Goal: Task Accomplishment & Management: Complete application form

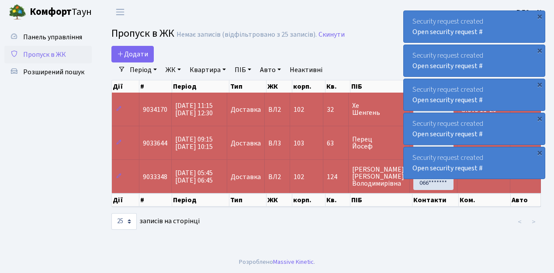
select select "25"
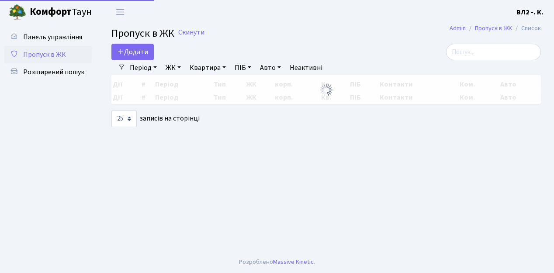
select select "25"
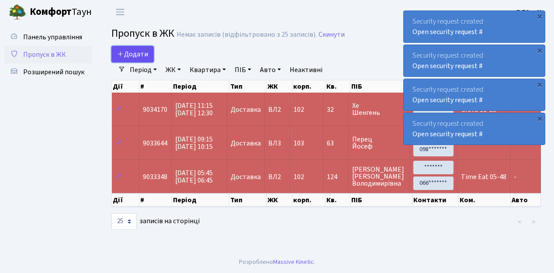
click at [149, 59] on link "Додати" at bounding box center [132, 54] width 42 height 17
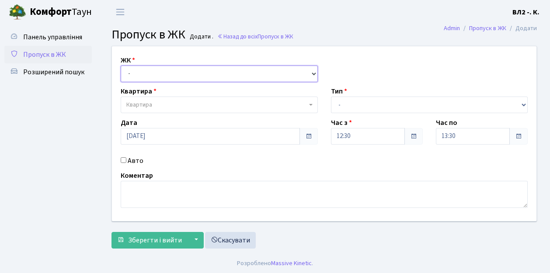
click at [313, 72] on select "- ВЛ1, Ужгородський пров., 4/1 ВЛ2, Голосіївський просп., 76 ВЛ3, пр.Голосіївсь…" at bounding box center [219, 74] width 197 height 17
select select "317"
click at [121, 66] on select "- ВЛ1, Ужгородський пров., 4/1 ВЛ2, Голосіївський просп., 76 ВЛ3, пр.Голосіївсь…" at bounding box center [219, 74] width 197 height 17
select select
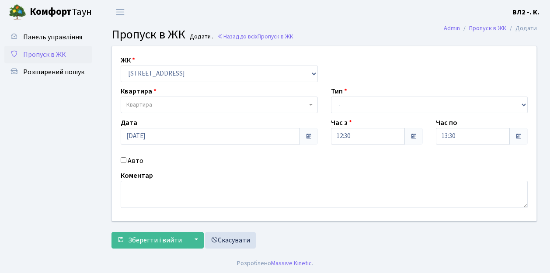
click at [310, 105] on b at bounding box center [310, 105] width 3 height 2
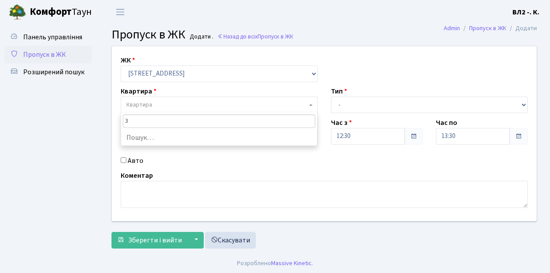
type input "32"
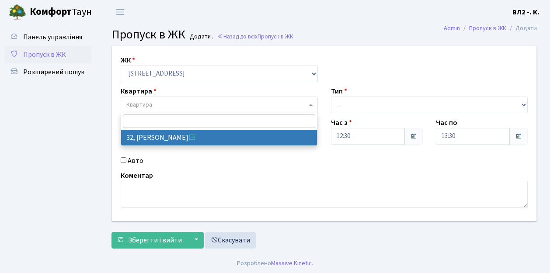
select select "38035"
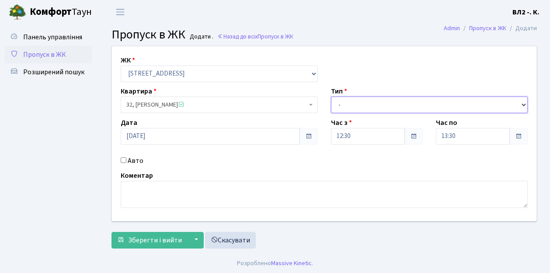
click at [523, 103] on select "- Доставка Таксі Гості Сервіс" at bounding box center [429, 105] width 197 height 17
select select "1"
click at [331, 97] on select "- Доставка Таксі Гості Сервіс" at bounding box center [429, 105] width 197 height 17
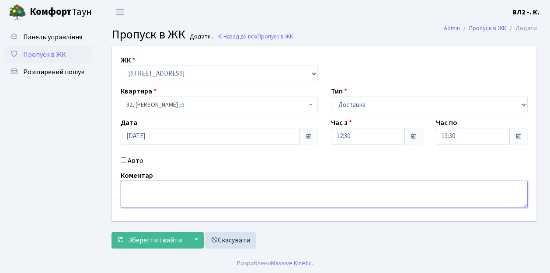
click at [132, 187] on textarea at bounding box center [324, 194] width 407 height 27
type textarea "Glovo 12-31"
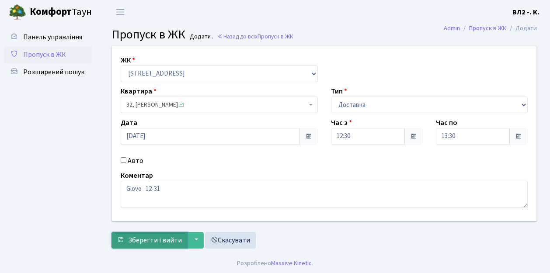
click at [136, 243] on span "Зберегти і вийти" at bounding box center [155, 240] width 54 height 10
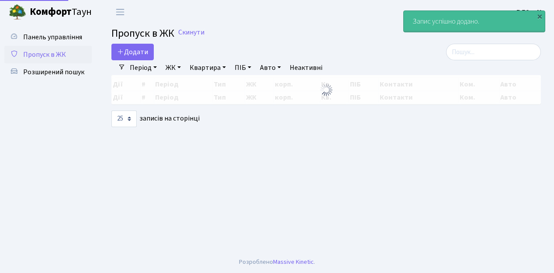
select select "25"
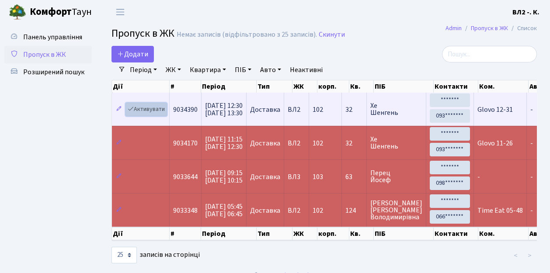
click at [164, 115] on link "Активувати" at bounding box center [146, 110] width 42 height 14
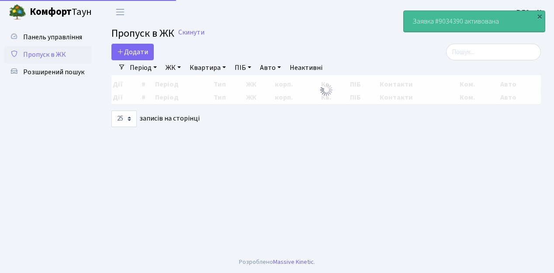
select select "25"
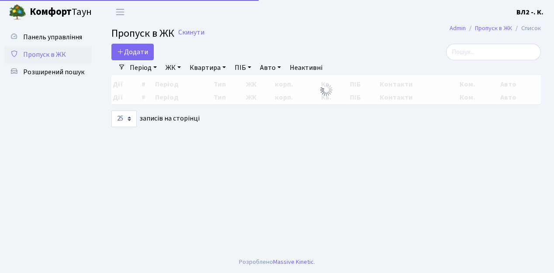
select select "25"
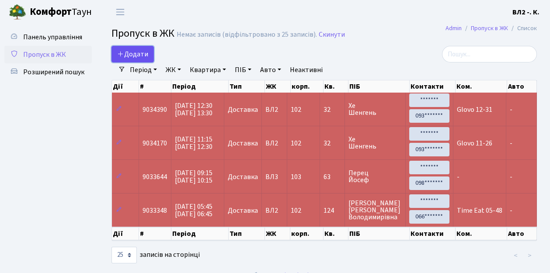
click at [151, 61] on link "Додати" at bounding box center [132, 54] width 42 height 17
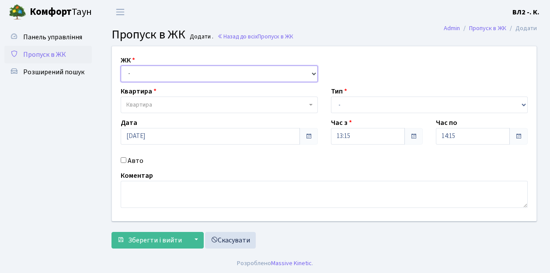
click at [312, 71] on select "- ВЛ1, Ужгородський пров., 4/1 ВЛ2, Голосіївський просп., 76 ВЛ3, пр.Голосіївсь…" at bounding box center [219, 74] width 197 height 17
select select "317"
click at [121, 66] on select "- ВЛ1, Ужгородський пров., 4/1 ВЛ2, Голосіївський просп., 76 ВЛ3, пр.Голосіївсь…" at bounding box center [219, 74] width 197 height 17
select select
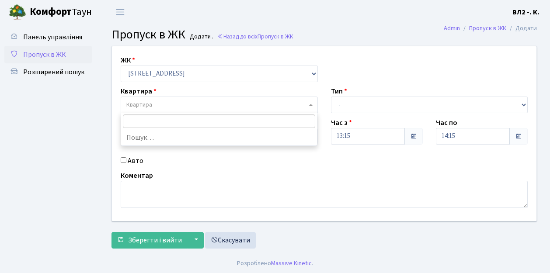
click at [309, 104] on b at bounding box center [310, 105] width 3 height 2
type input "177"
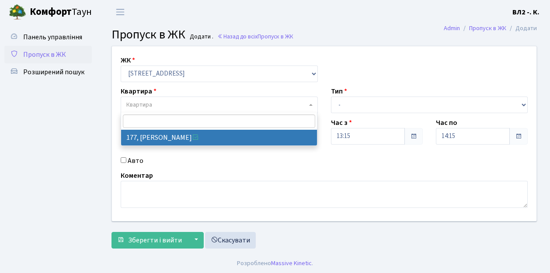
select select "38467"
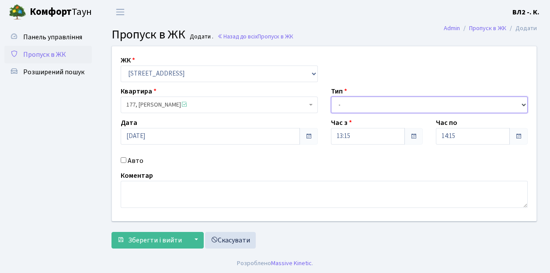
click at [523, 103] on select "- Доставка Таксі Гості Сервіс" at bounding box center [429, 105] width 197 height 17
select select "1"
click at [331, 97] on select "- Доставка Таксі Гості Сервіс" at bounding box center [429, 105] width 197 height 17
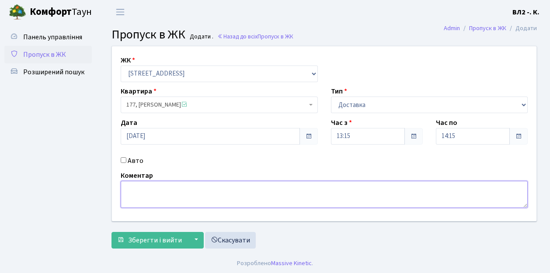
click at [122, 187] on textarea at bounding box center [324, 194] width 407 height 27
type textarea "R"
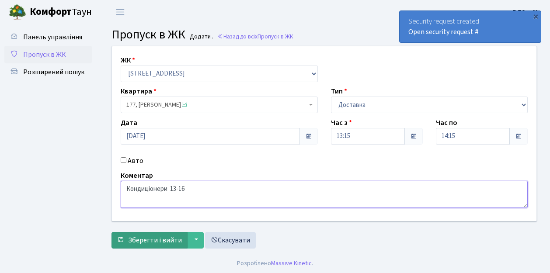
type textarea "Кондиціонери 13-16"
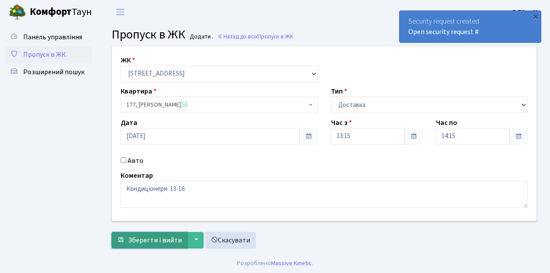
click at [141, 242] on span "Зберегти і вийти" at bounding box center [155, 240] width 54 height 10
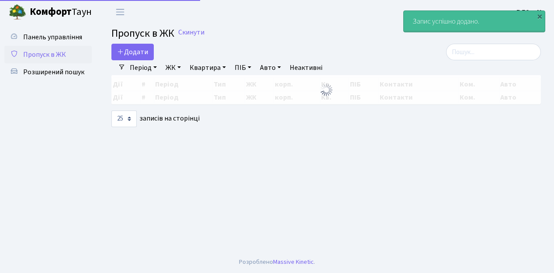
select select "25"
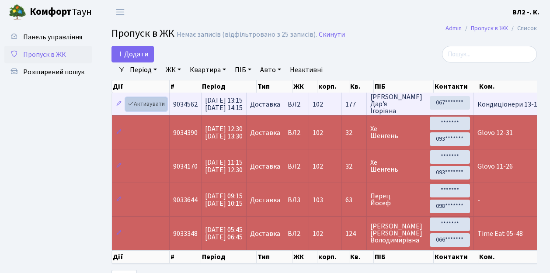
click at [163, 109] on link "Активувати" at bounding box center [146, 104] width 42 height 14
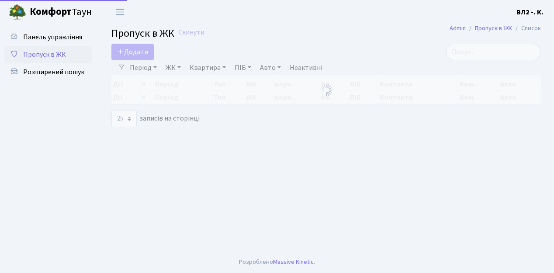
select select "25"
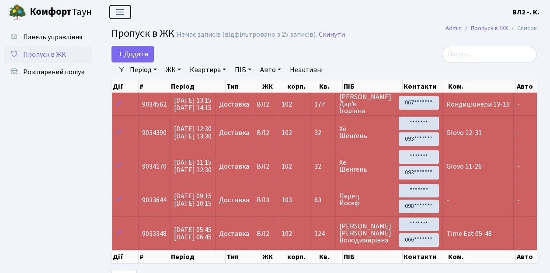
click at [121, 10] on span "Переключити навігацію" at bounding box center [120, 12] width 13 height 10
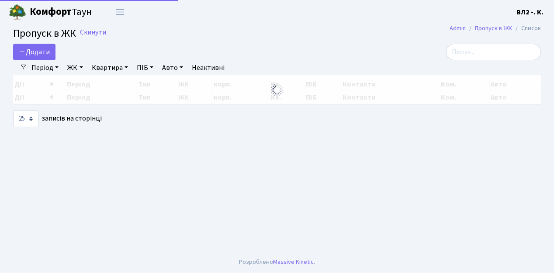
select select "25"
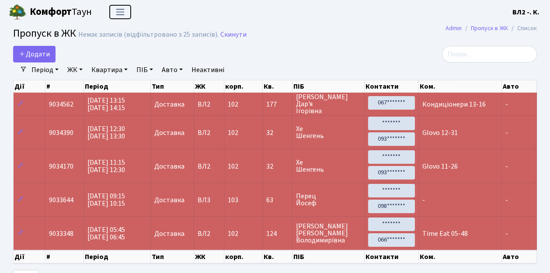
click at [121, 13] on span "Переключити навігацію" at bounding box center [120, 12] width 13 height 10
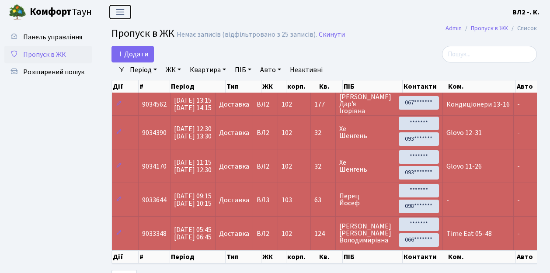
click at [120, 12] on span "Переключити навігацію" at bounding box center [120, 12] width 13 height 10
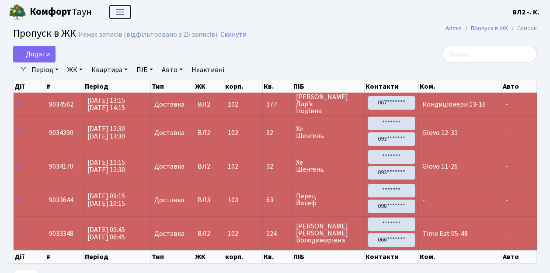
click at [120, 12] on span "Переключити навігацію" at bounding box center [120, 12] width 13 height 10
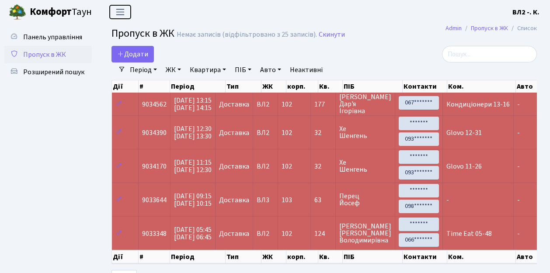
click at [120, 12] on span "Переключити навігацію" at bounding box center [120, 12] width 13 height 10
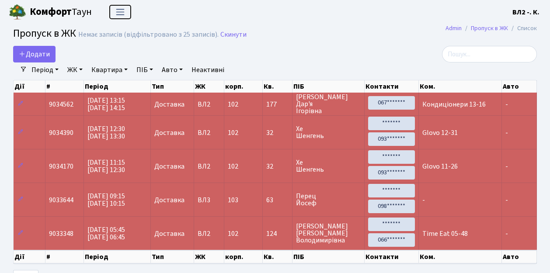
click at [125, 11] on span "Переключити навігацію" at bounding box center [120, 12] width 13 height 10
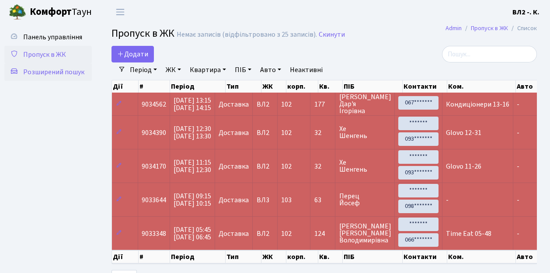
click at [45, 71] on span "Розширений пошук" at bounding box center [53, 72] width 61 height 10
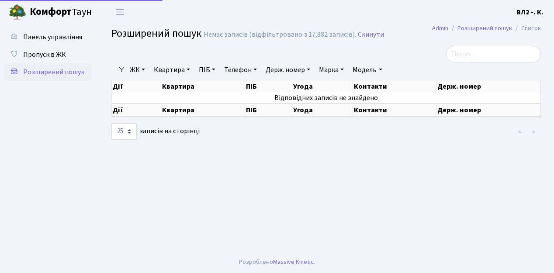
select select "25"
click at [187, 69] on link "Квартира" at bounding box center [171, 69] width 43 height 15
type input "11"
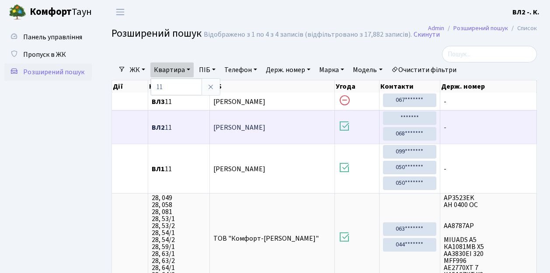
click at [249, 127] on span "[PERSON_NAME]" at bounding box center [239, 128] width 52 height 10
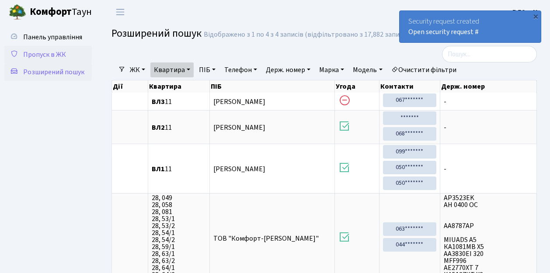
click at [45, 55] on span "Пропуск в ЖК" at bounding box center [44, 55] width 43 height 10
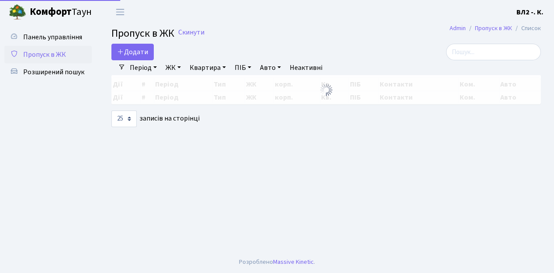
select select "25"
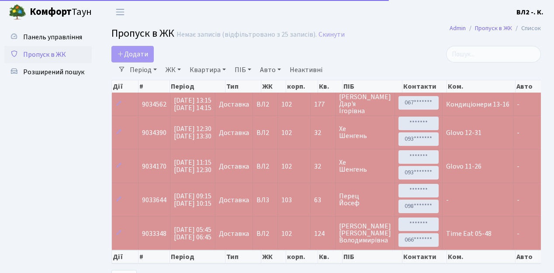
select select "25"
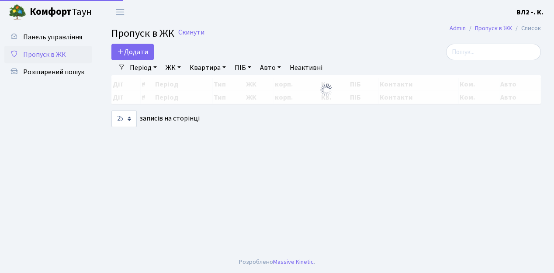
select select "25"
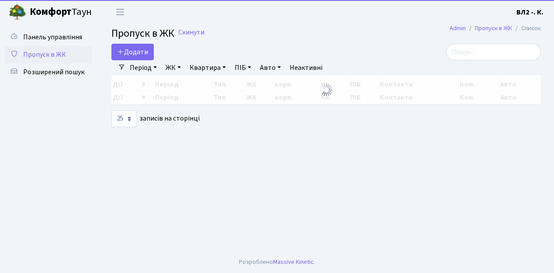
select select "25"
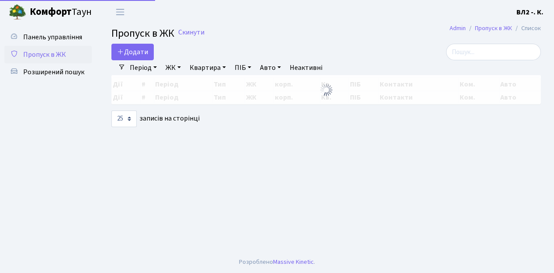
select select "25"
